Goal: Task Accomplishment & Management: Use online tool/utility

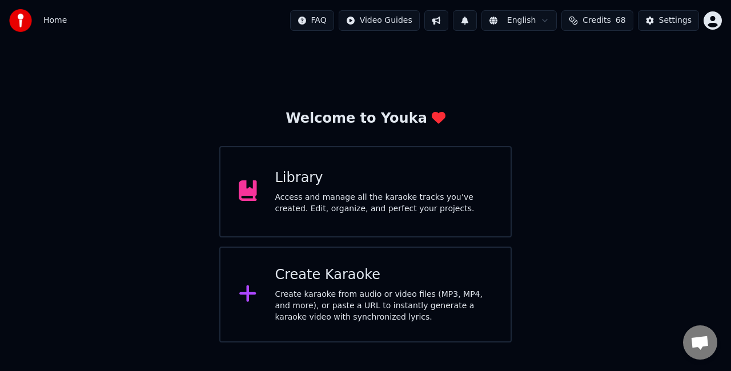
click at [440, 198] on div "Access and manage all the karaoke tracks you’ve created. Edit, organize, and pe…" at bounding box center [384, 203] width 218 height 23
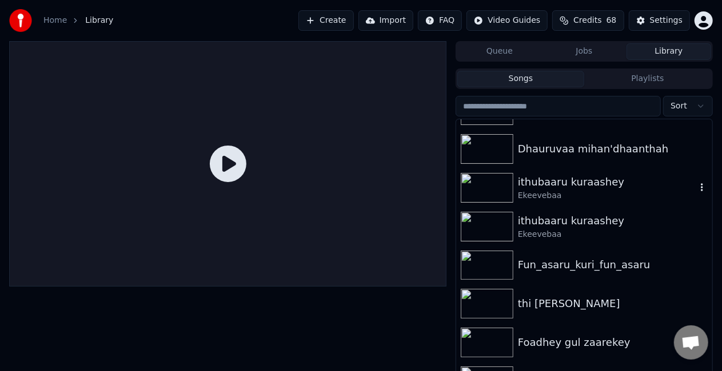
scroll to position [890, 0]
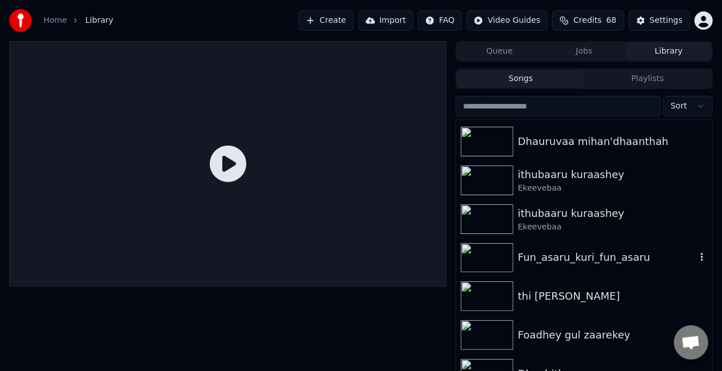
click at [537, 250] on div "Fun_asaru_kuri_fun_asaru" at bounding box center [607, 258] width 178 height 16
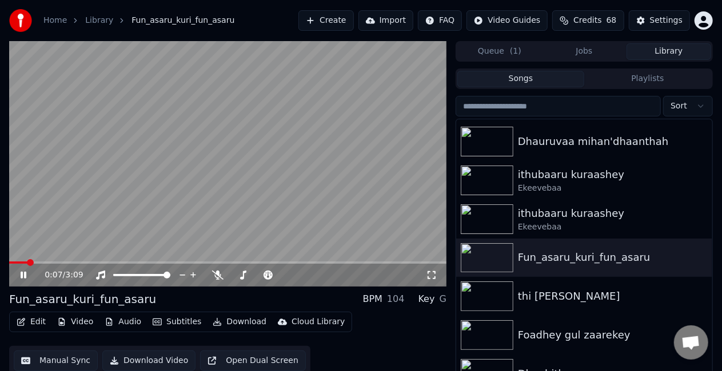
click at [41, 261] on video at bounding box center [227, 164] width 437 height 246
click at [25, 274] on icon at bounding box center [31, 275] width 26 height 9
click at [42, 263] on span at bounding box center [227, 263] width 437 height 2
click at [53, 261] on video at bounding box center [227, 164] width 437 height 246
click at [69, 265] on div "0:15 / 3:09" at bounding box center [227, 275] width 437 height 23
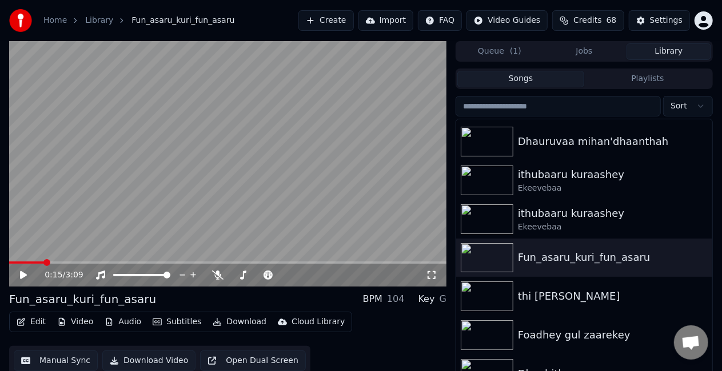
click at [111, 225] on video at bounding box center [227, 164] width 437 height 246
click at [141, 262] on span at bounding box center [227, 263] width 437 height 2
click at [183, 263] on span at bounding box center [227, 263] width 437 height 2
click at [224, 217] on video at bounding box center [227, 164] width 437 height 246
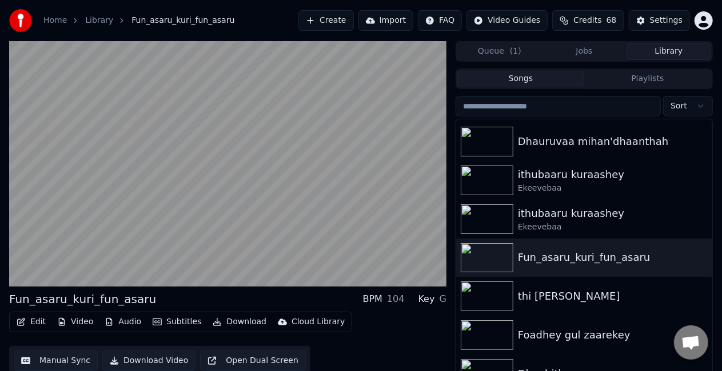
click at [224, 217] on video at bounding box center [227, 164] width 437 height 246
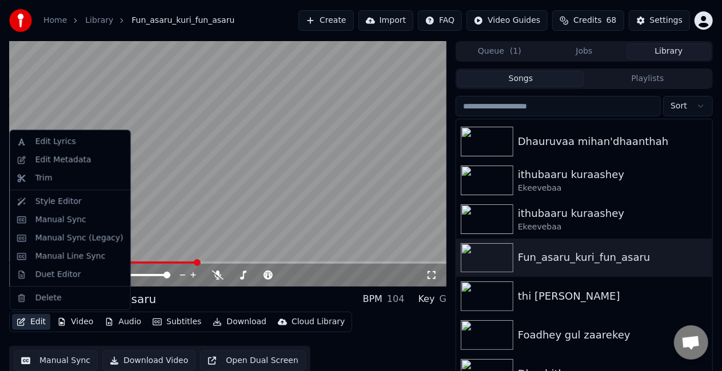
click at [31, 326] on button "Edit" at bounding box center [31, 322] width 38 height 16
click at [66, 275] on div "Duet Editor" at bounding box center [58, 274] width 46 height 11
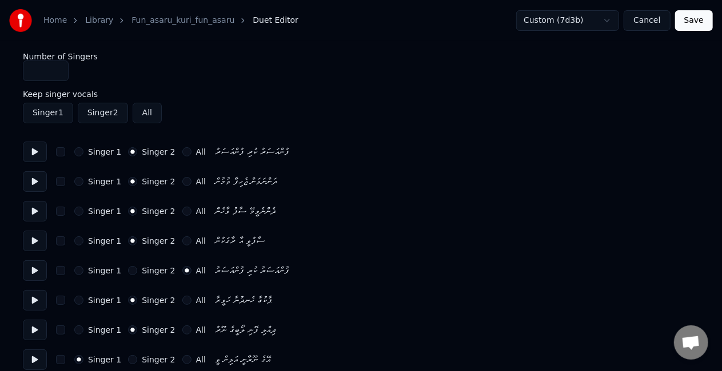
type input "*"
click at [60, 67] on input "*" at bounding box center [46, 71] width 46 height 21
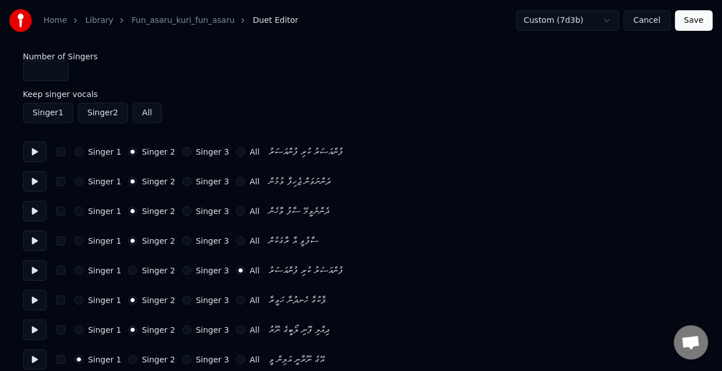
click at [182, 269] on button "Singer 3" at bounding box center [186, 270] width 9 height 9
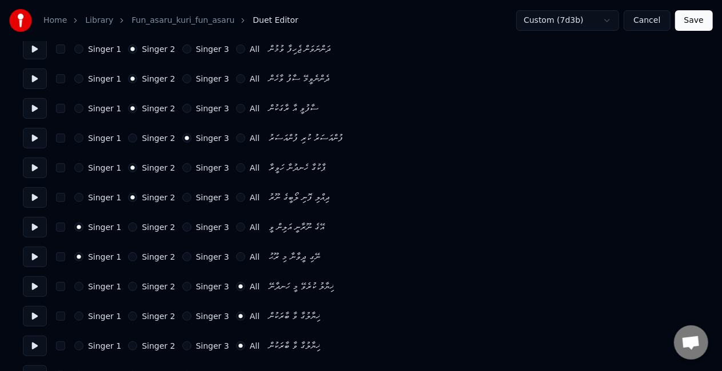
scroll to position [136, 0]
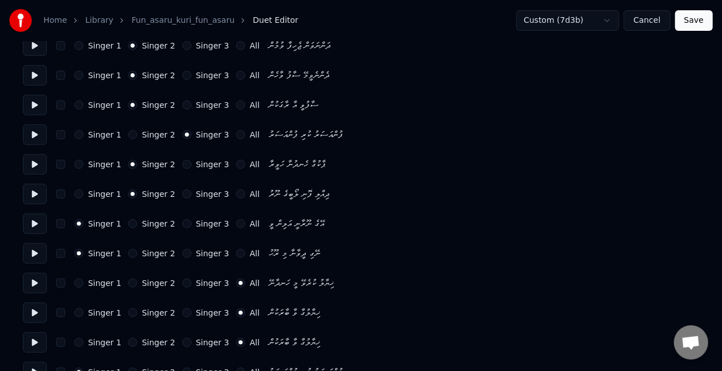
click at [182, 281] on button "Singer 3" at bounding box center [186, 283] width 9 height 9
click at [182, 313] on button "Singer 3" at bounding box center [186, 313] width 9 height 9
click at [182, 339] on button "Singer 3" at bounding box center [186, 342] width 9 height 9
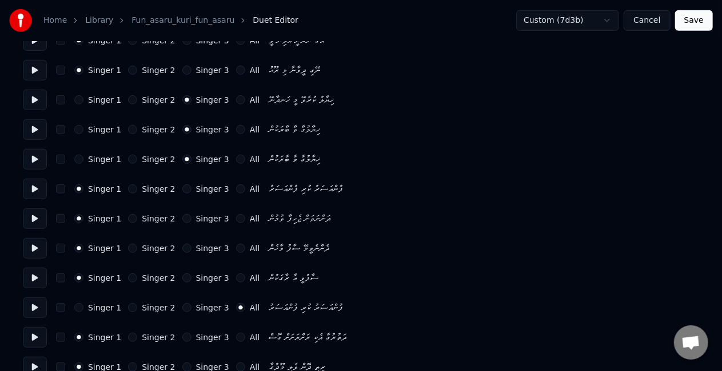
scroll to position [328, 0]
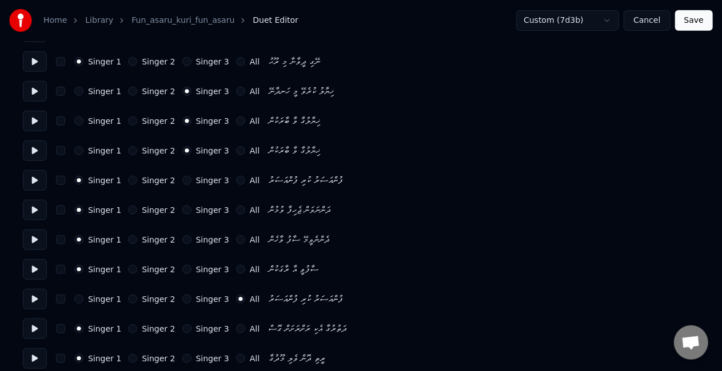
click at [182, 300] on button "Singer 3" at bounding box center [186, 299] width 9 height 9
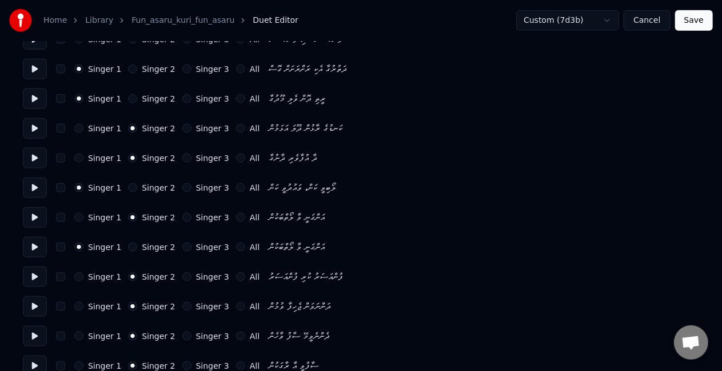
scroll to position [634, 0]
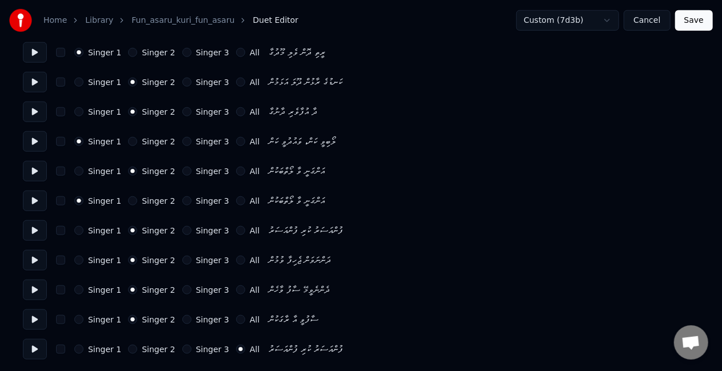
click at [182, 348] on button "Singer 3" at bounding box center [186, 349] width 9 height 9
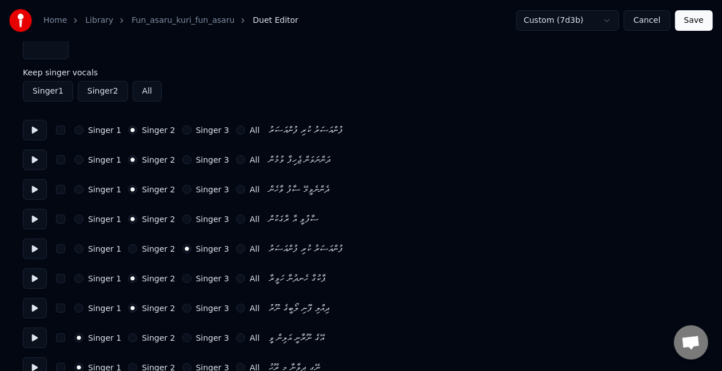
scroll to position [21, 0]
click at [695, 23] on button "Save" at bounding box center [694, 20] width 38 height 21
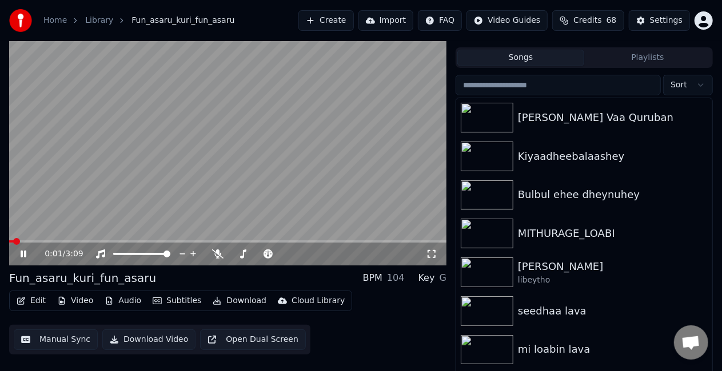
click at [109, 240] on video at bounding box center [227, 143] width 437 height 246
click at [111, 241] on span at bounding box center [227, 242] width 437 height 2
click at [154, 193] on video at bounding box center [227, 143] width 437 height 246
click at [137, 241] on span at bounding box center [227, 242] width 437 height 2
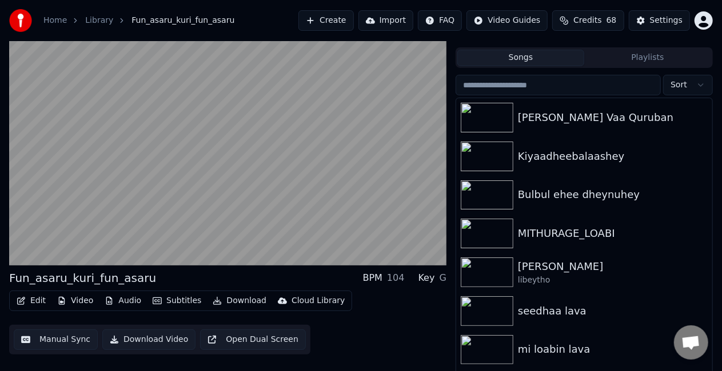
click at [178, 135] on video at bounding box center [227, 143] width 437 height 246
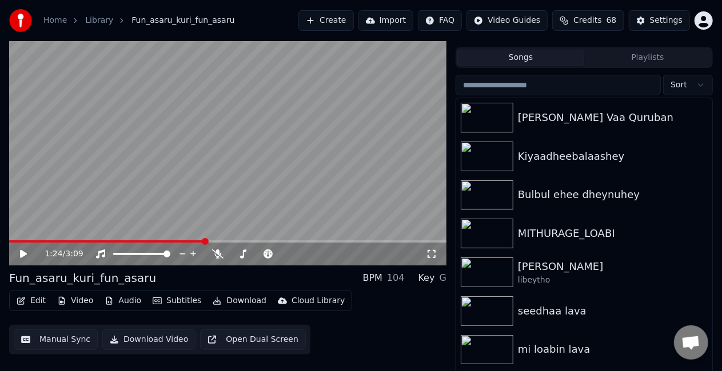
click at [229, 298] on button "Download" at bounding box center [239, 301] width 63 height 16
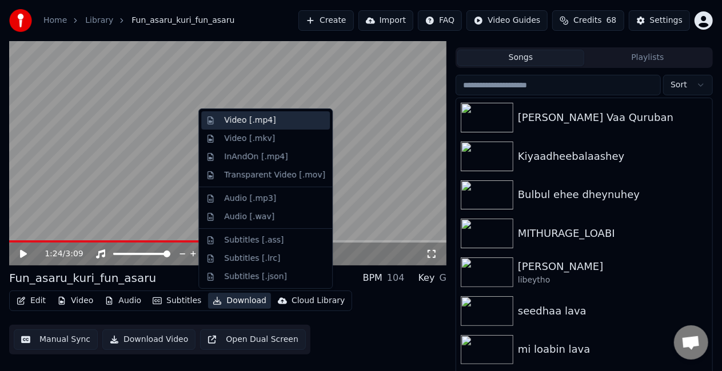
click at [289, 124] on div "Video [.mp4]" at bounding box center [274, 120] width 101 height 11
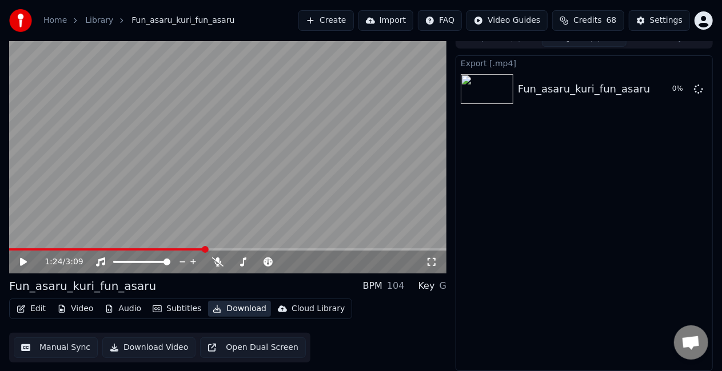
scroll to position [13, 0]
drag, startPoint x: 487, startPoint y: 366, endPoint x: 250, endPoint y: 198, distance: 290.1
click at [250, 198] on video at bounding box center [227, 152] width 437 height 246
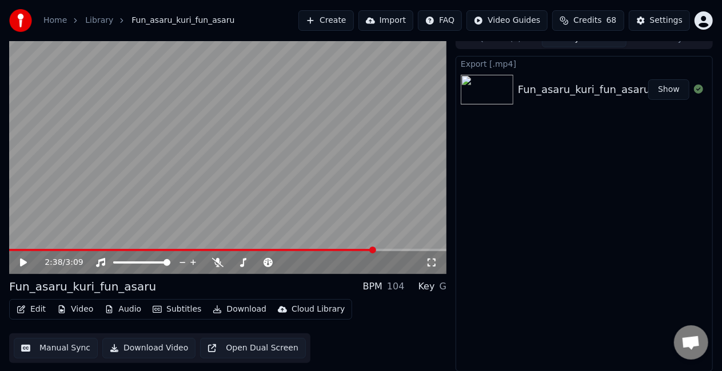
scroll to position [0, 0]
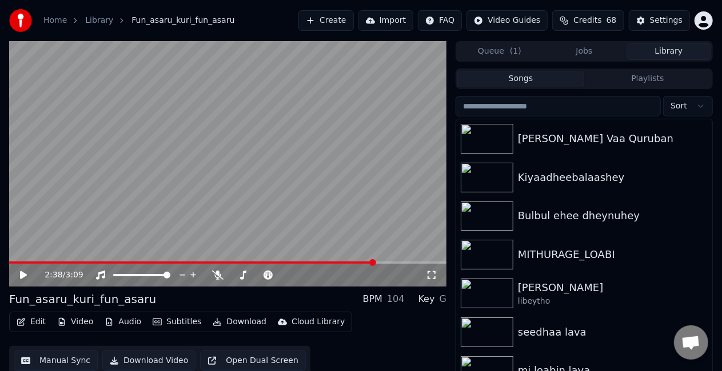
click at [649, 50] on button "Library" at bounding box center [668, 51] width 85 height 17
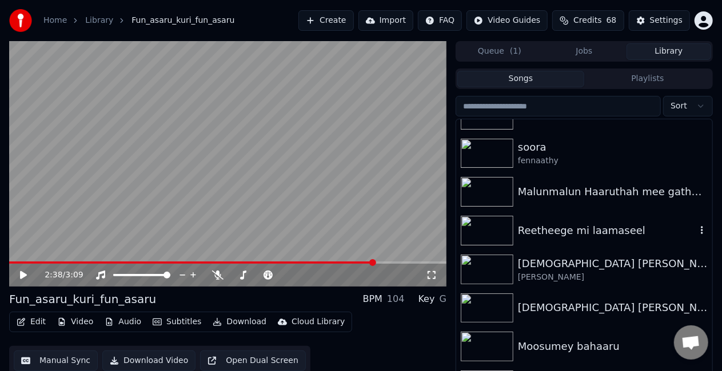
scroll to position [646, 0]
click at [587, 227] on div "Reetheege mi laamaseel" at bounding box center [607, 230] width 178 height 16
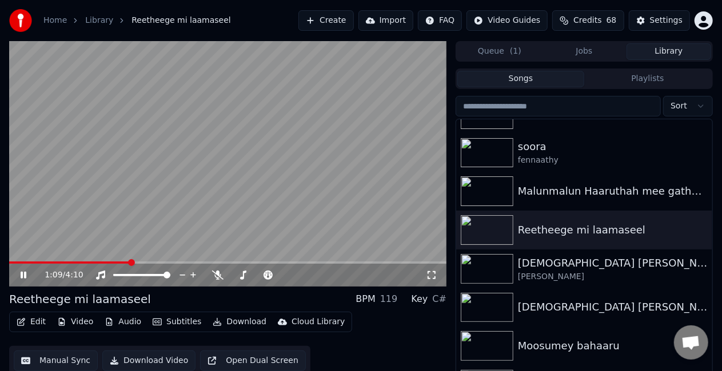
click at [130, 262] on span at bounding box center [227, 263] width 437 height 2
click at [161, 261] on video at bounding box center [227, 164] width 437 height 246
click at [185, 263] on span at bounding box center [227, 263] width 437 height 2
click at [211, 229] on video at bounding box center [227, 164] width 437 height 246
click at [238, 147] on video at bounding box center [227, 164] width 437 height 246
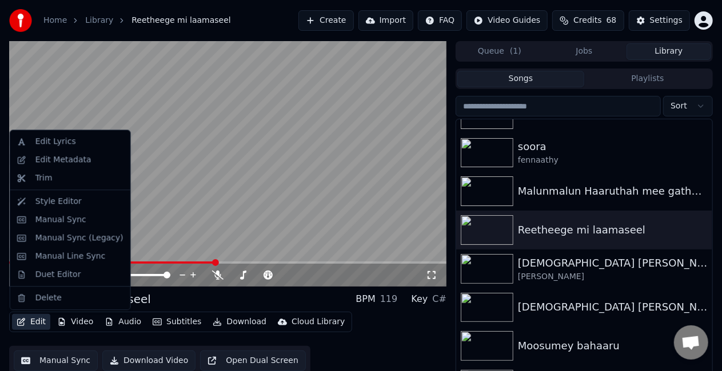
click at [35, 322] on button "Edit" at bounding box center [31, 322] width 38 height 16
click at [83, 273] on div "Duet Editor" at bounding box center [79, 274] width 88 height 11
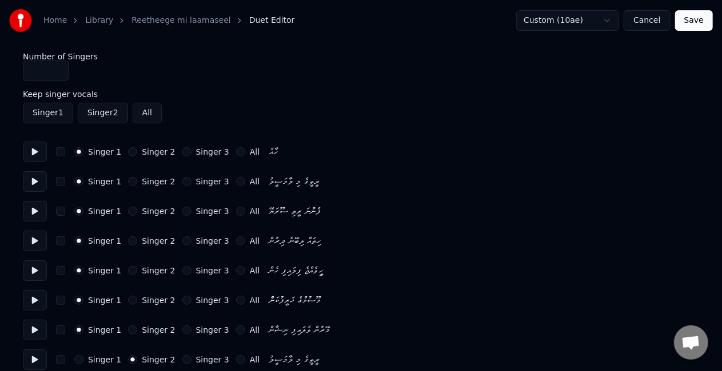
click at [442, 129] on div "Keep singer vocals Singer 1 Singer 2 All" at bounding box center [361, 111] width 676 height 42
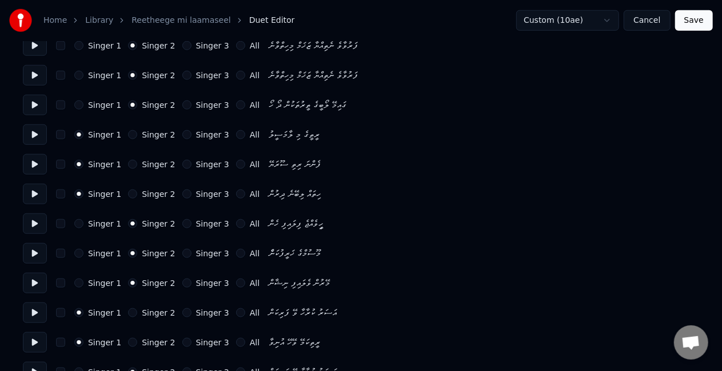
scroll to position [660, 0]
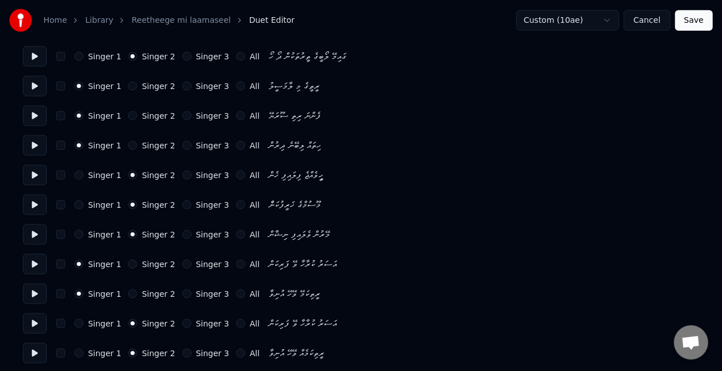
click at [653, 21] on button "Cancel" at bounding box center [646, 20] width 46 height 21
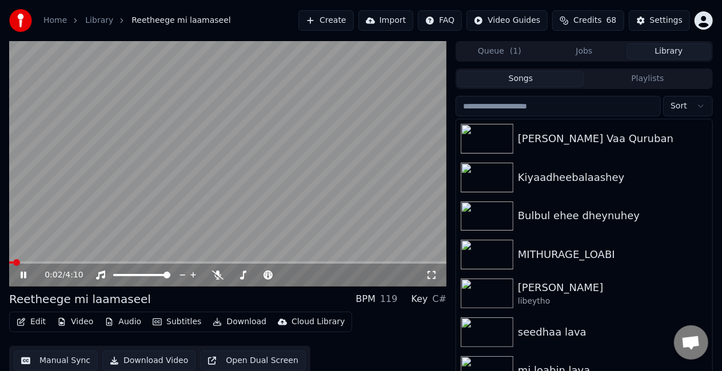
click at [133, 261] on video at bounding box center [227, 164] width 437 height 246
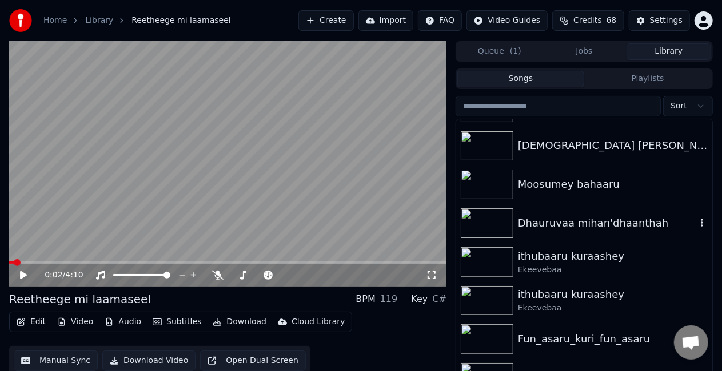
scroll to position [810, 0]
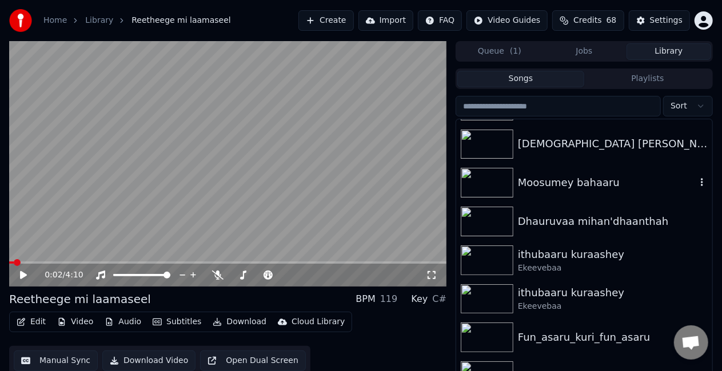
click at [544, 185] on div "Moosumey bahaaru" at bounding box center [607, 183] width 178 height 16
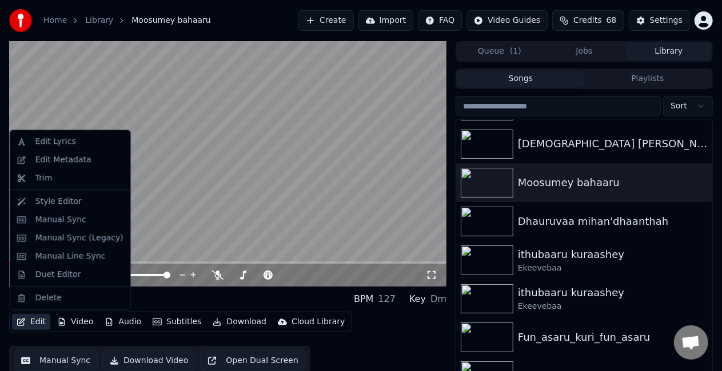
click at [34, 323] on button "Edit" at bounding box center [31, 322] width 38 height 16
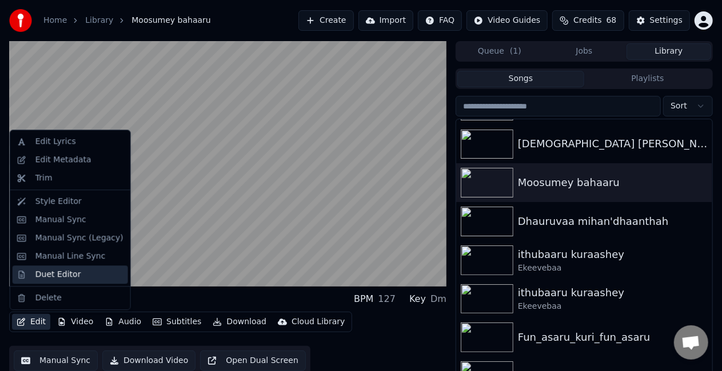
click at [70, 277] on div "Duet Editor" at bounding box center [58, 274] width 46 height 11
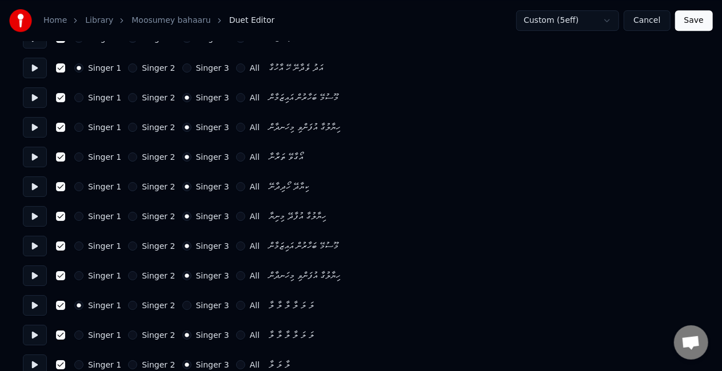
scroll to position [1853, 0]
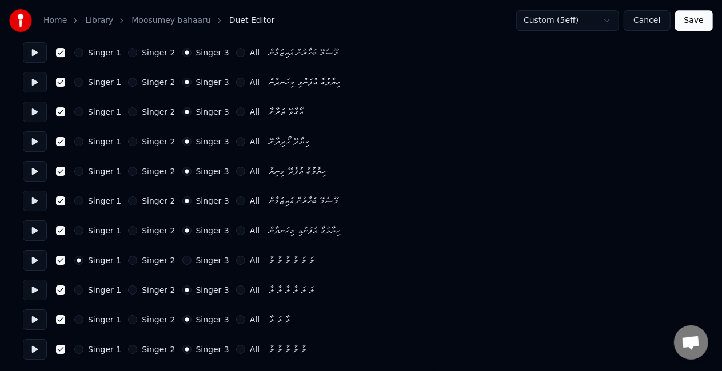
click at [646, 21] on button "Cancel" at bounding box center [646, 20] width 46 height 21
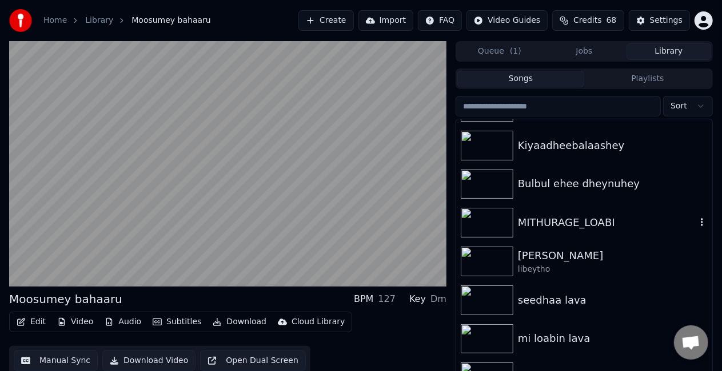
scroll to position [34, 0]
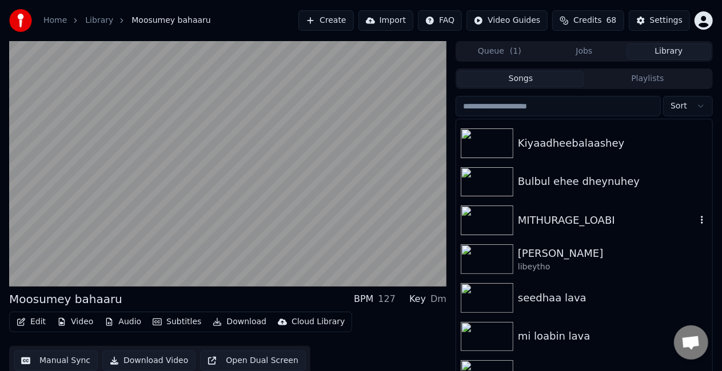
click at [589, 224] on div "MITHURAGE_LOABI" at bounding box center [607, 221] width 178 height 16
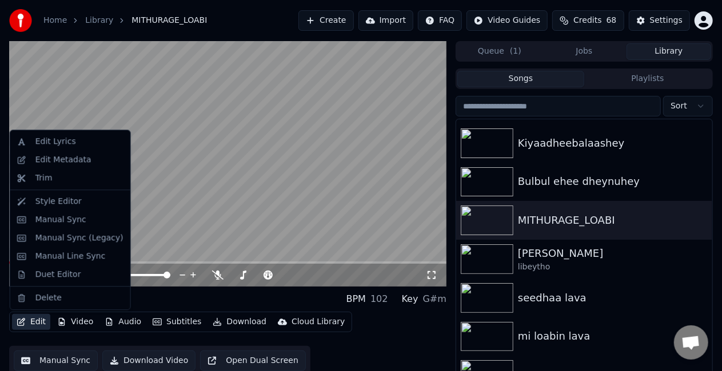
click at [35, 324] on button "Edit" at bounding box center [31, 322] width 38 height 16
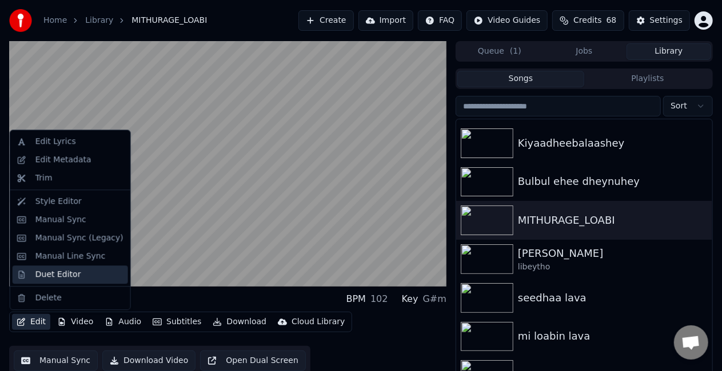
click at [73, 278] on div "Duet Editor" at bounding box center [58, 274] width 46 height 11
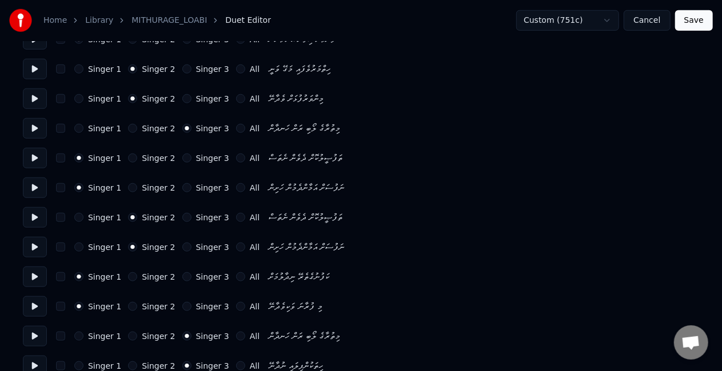
scroll to position [694, 0]
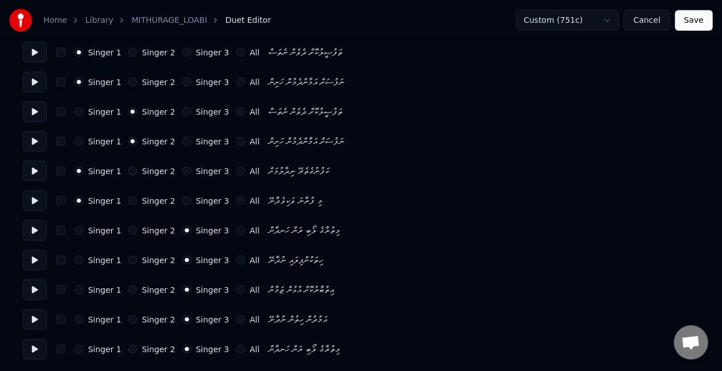
click at [663, 21] on button "Cancel" at bounding box center [646, 20] width 46 height 21
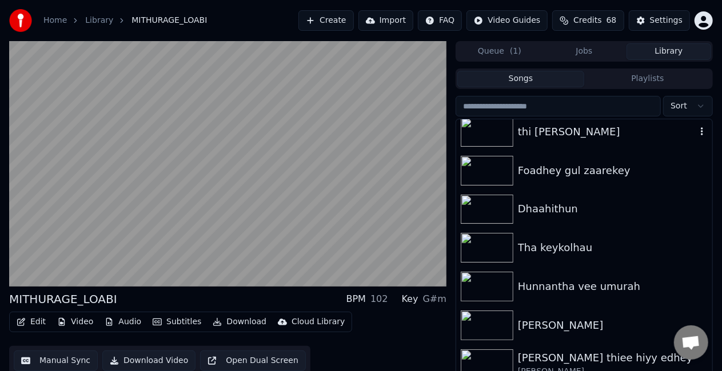
scroll to position [1056, 0]
click at [569, 130] on div "thi [PERSON_NAME]" at bounding box center [607, 131] width 178 height 16
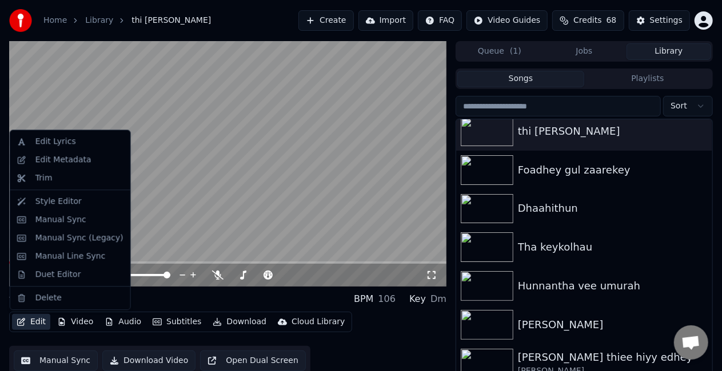
click at [37, 322] on button "Edit" at bounding box center [31, 322] width 38 height 16
click at [73, 273] on div "Duet Editor" at bounding box center [58, 274] width 46 height 11
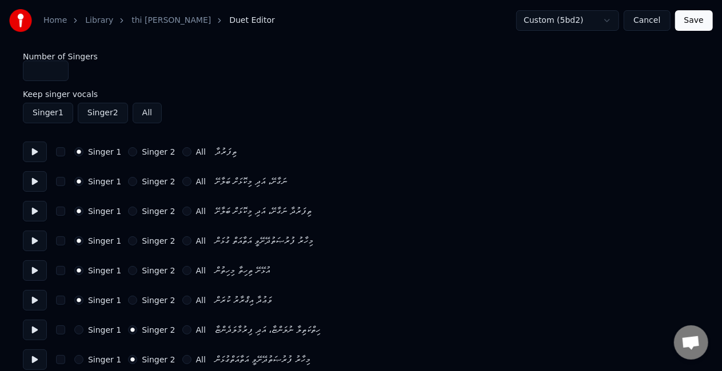
type input "*"
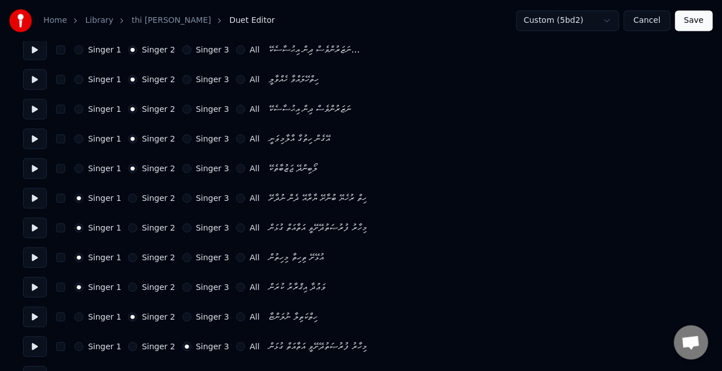
scroll to position [1407, 0]
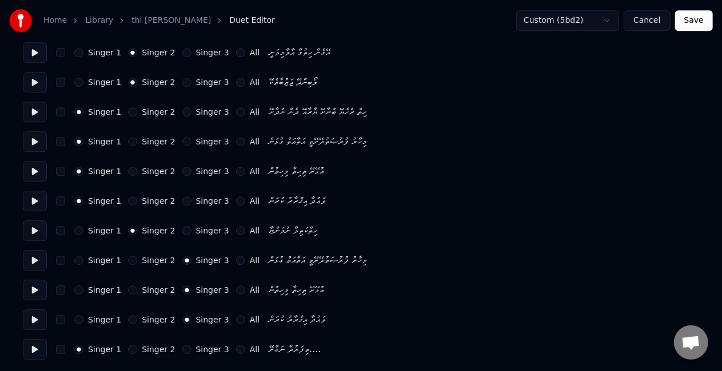
click at [650, 17] on button "Cancel" at bounding box center [646, 20] width 46 height 21
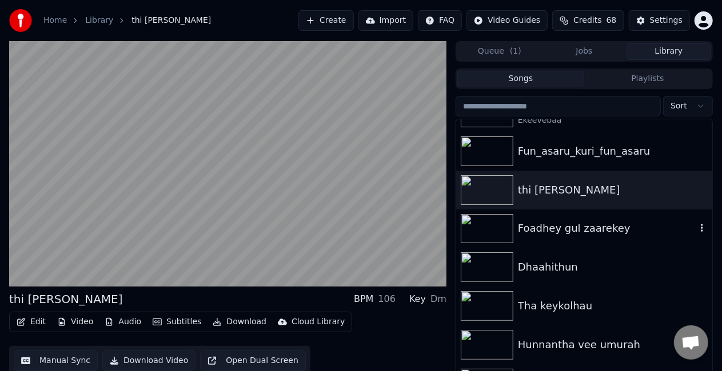
scroll to position [999, 0]
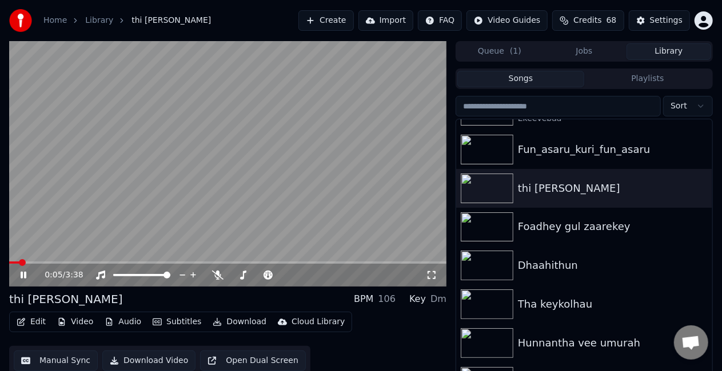
click at [233, 170] on video at bounding box center [227, 164] width 437 height 246
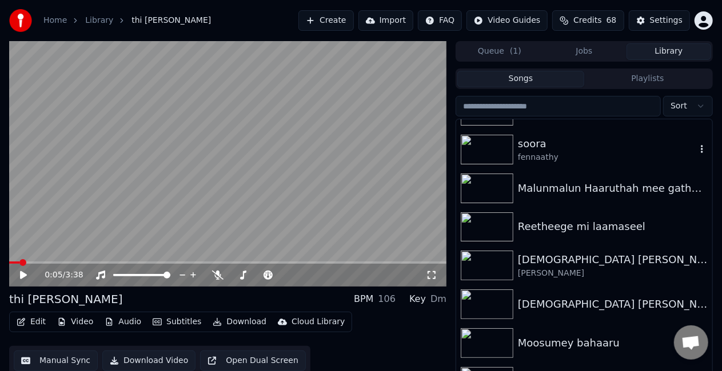
scroll to position [650, 0]
